Goal: Task Accomplishment & Management: Use online tool/utility

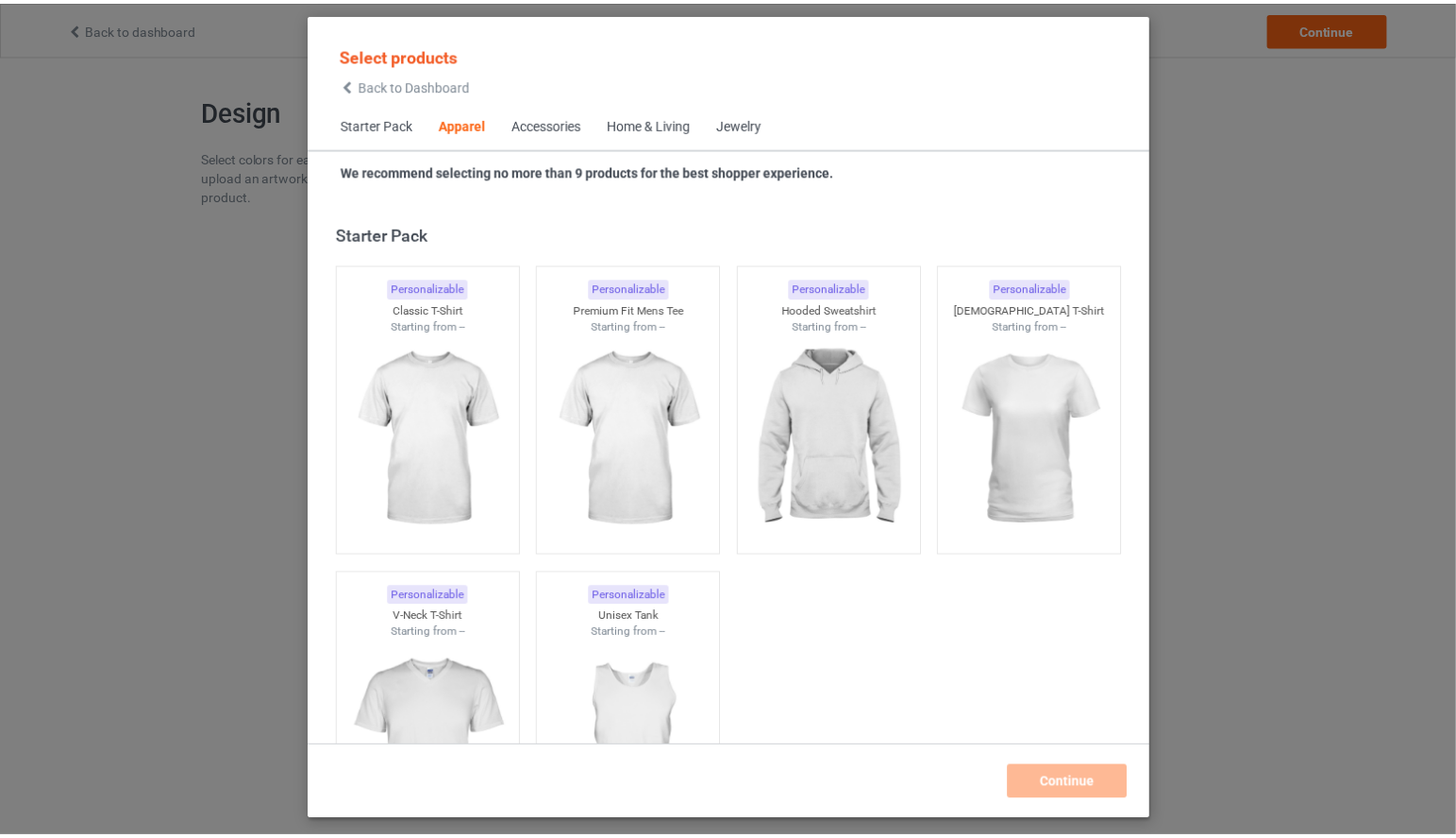
scroll to position [704, 0]
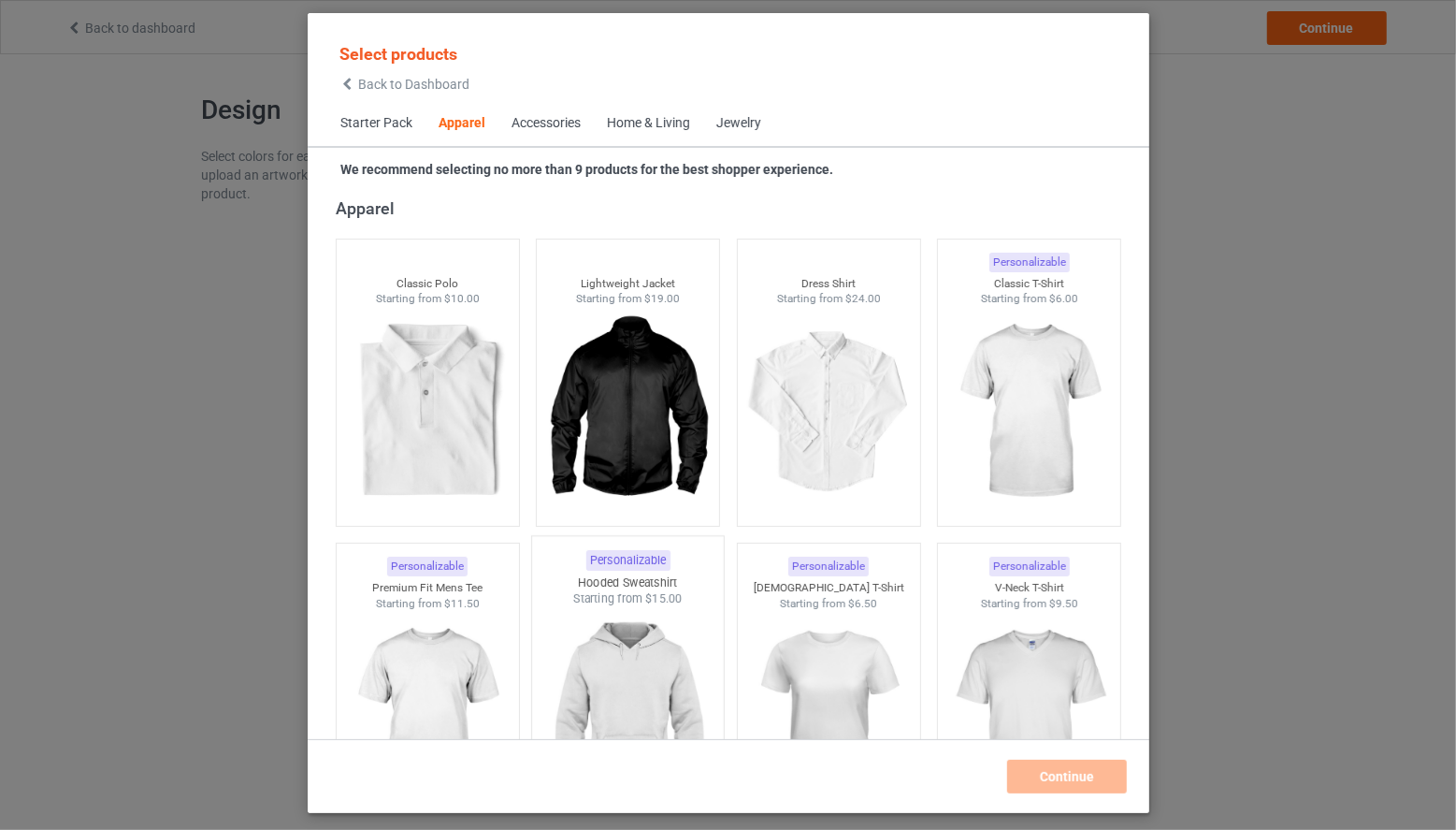
drag, startPoint x: 457, startPoint y: 674, endPoint x: 552, endPoint y: 677, distance: 95.0
click at [457, 674] on img at bounding box center [426, 715] width 167 height 209
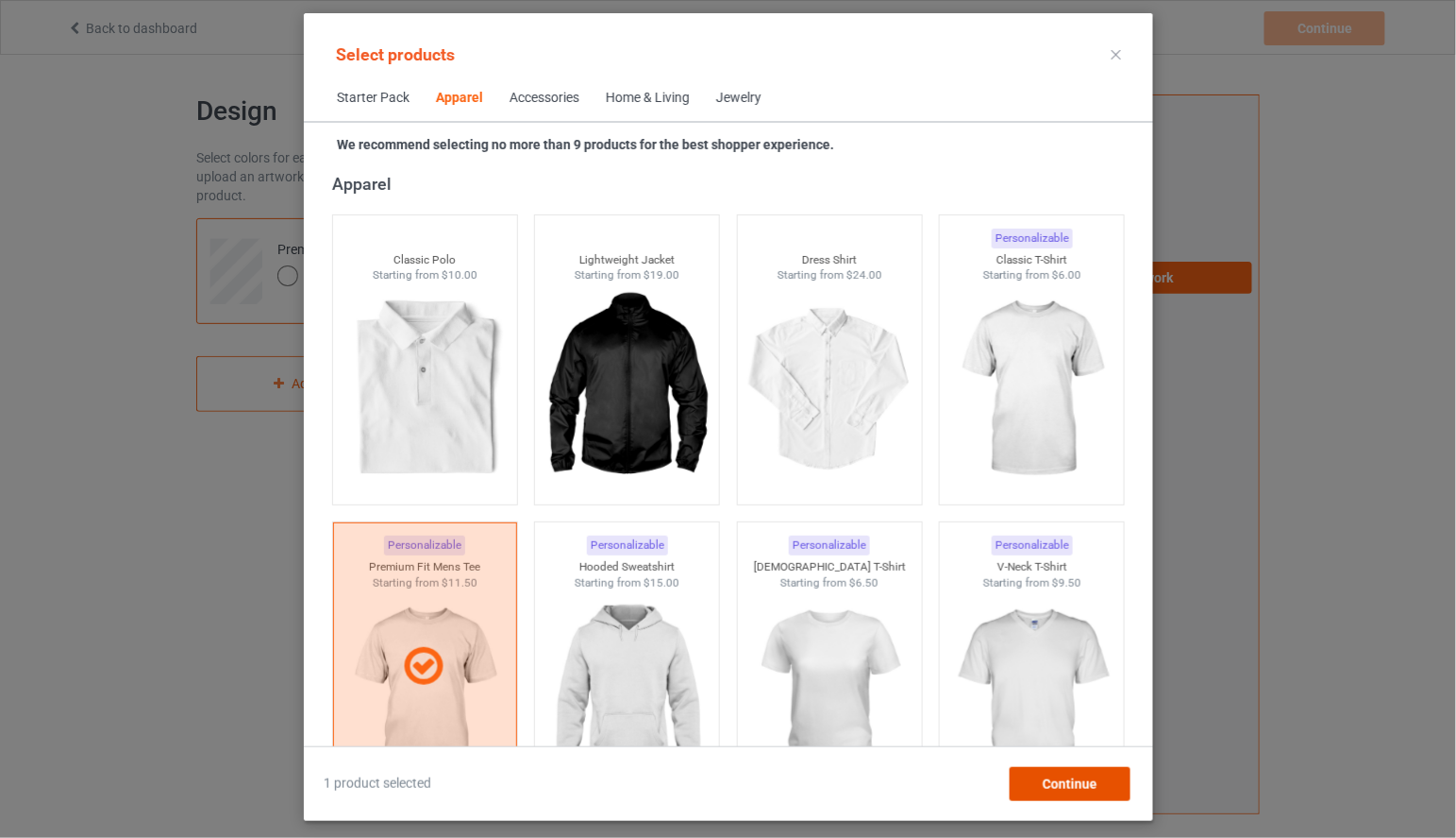
click at [1042, 778] on div "Continue" at bounding box center [1069, 783] width 121 height 34
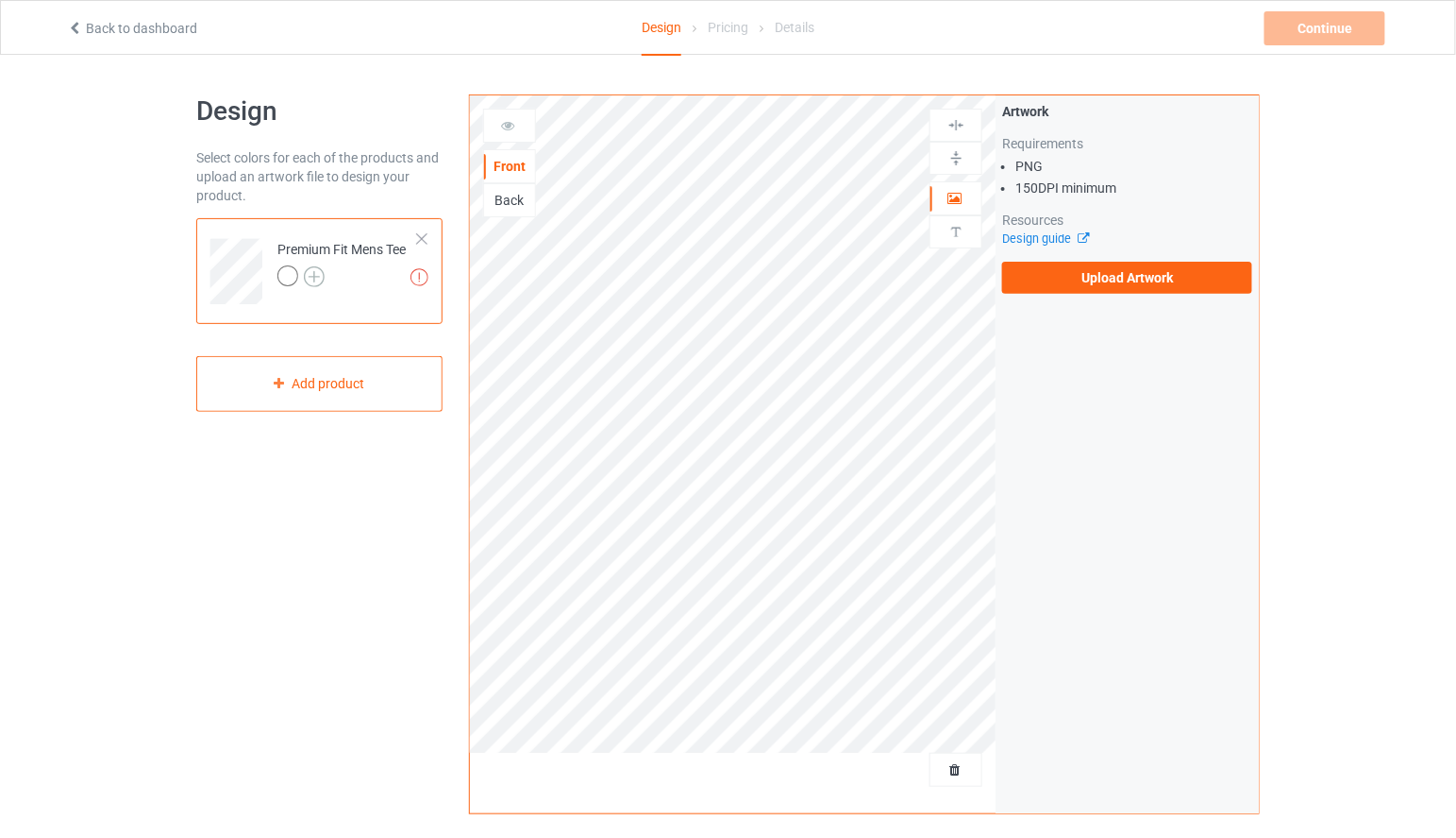
click at [314, 275] on img at bounding box center [314, 276] width 20 height 20
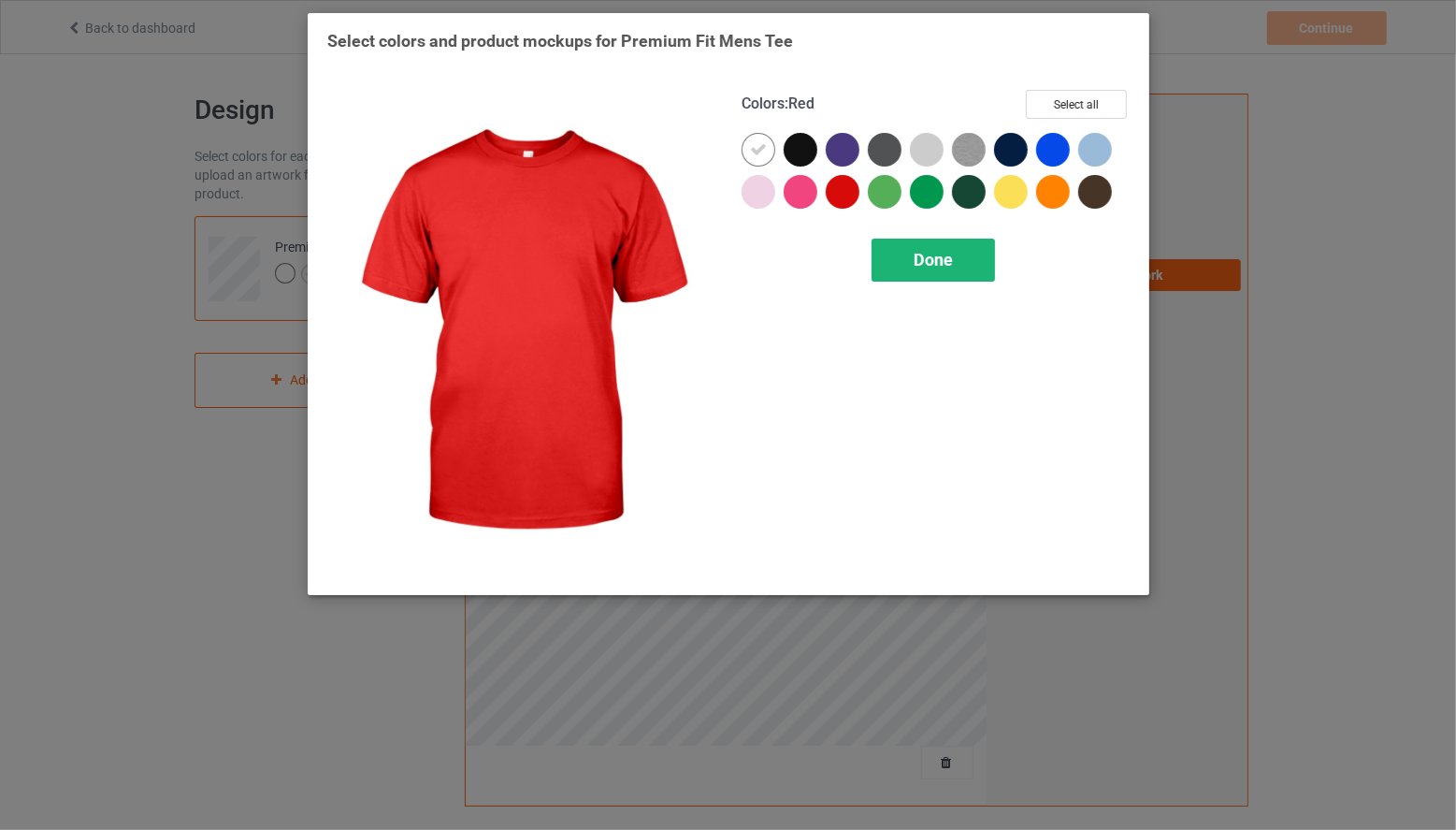
click at [938, 268] on span "Done" at bounding box center [933, 260] width 40 height 19
